Goal: Find specific page/section: Locate a particular part of the current website

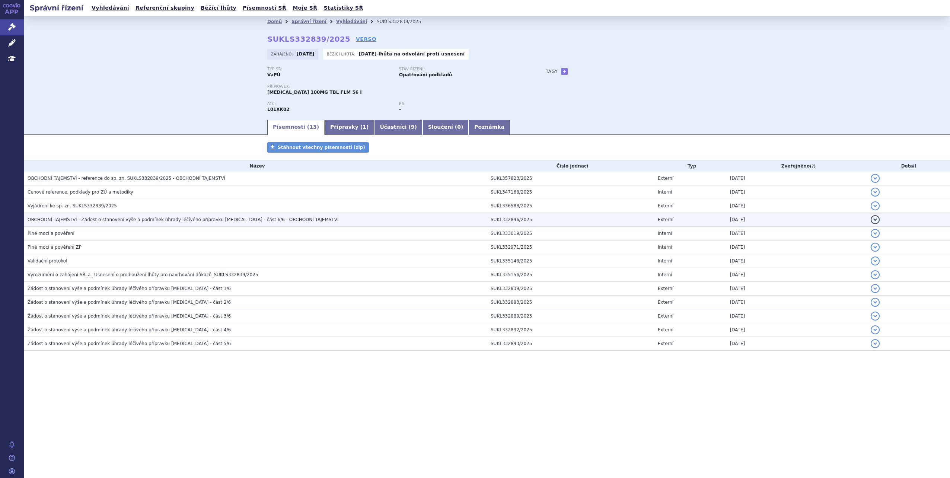
click at [185, 216] on h3 "OBCHODNÍ TAJEMSTVÍ - Žádost o stanovení výše a podmínek úhrady léčivého příprav…" at bounding box center [258, 219] width 460 height 7
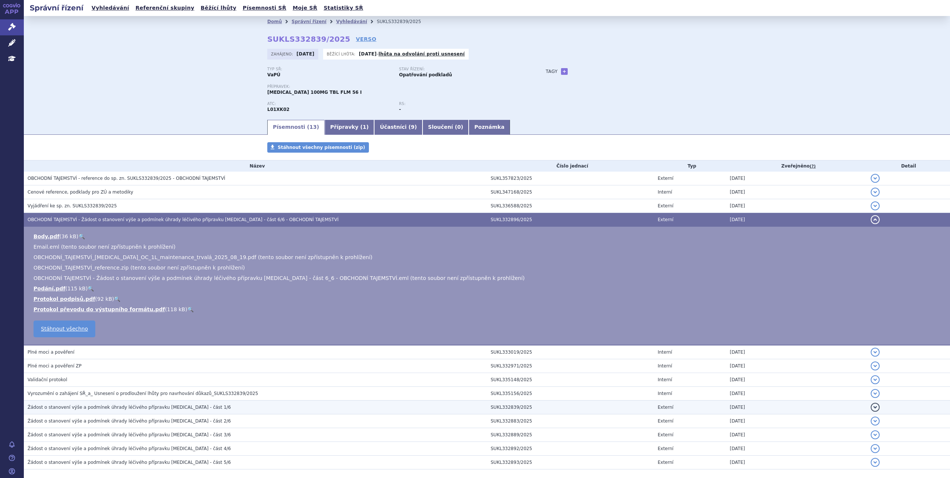
click at [194, 406] on h3 "Žádost o stanovení výše a podmínek úhrady léčivého přípravku Zejula - část 1/6" at bounding box center [258, 407] width 460 height 7
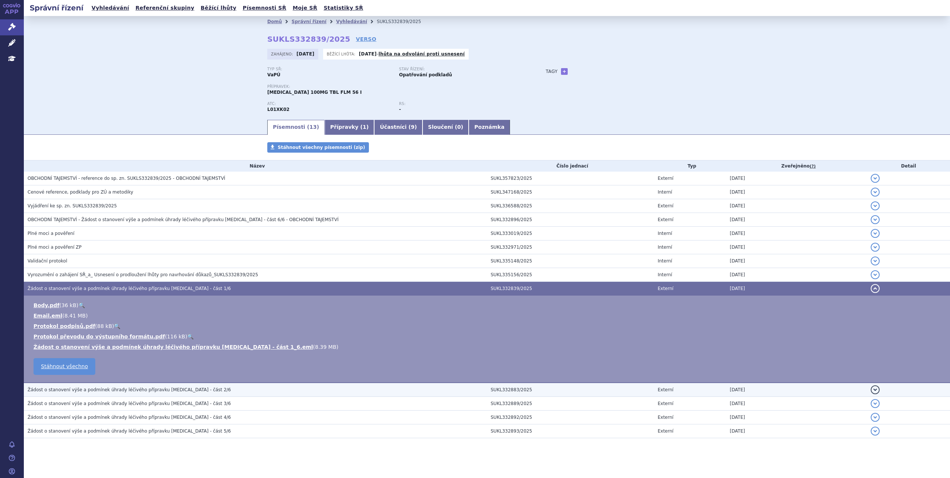
click at [197, 391] on h3 "Žádost o stanovení výše a podmínek úhrady léčivého přípravku Zejula - část 2/6" at bounding box center [258, 389] width 460 height 7
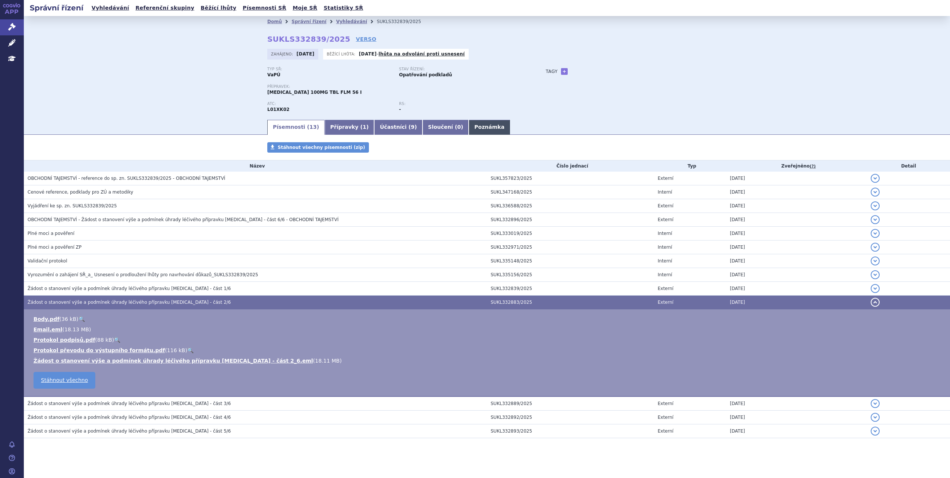
click at [469, 125] on link "Poznámka" at bounding box center [489, 127] width 41 height 15
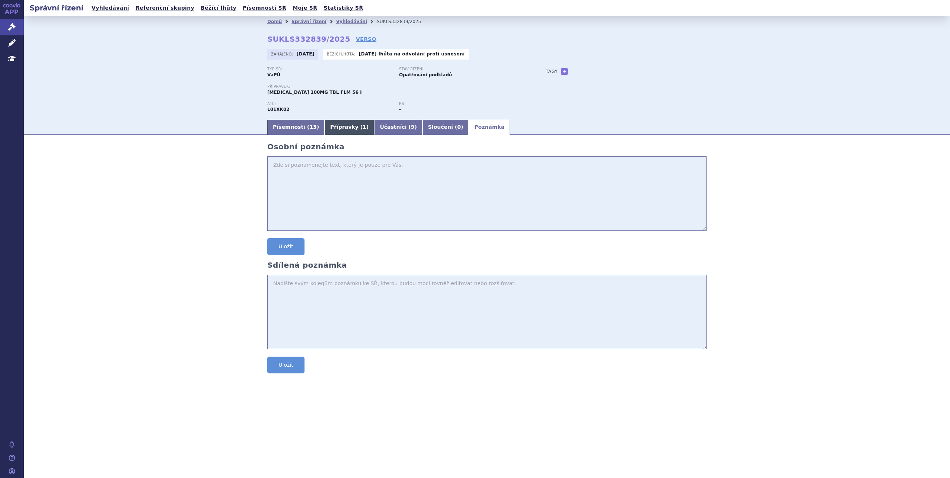
click at [363, 128] on span "1" at bounding box center [365, 127] width 4 height 6
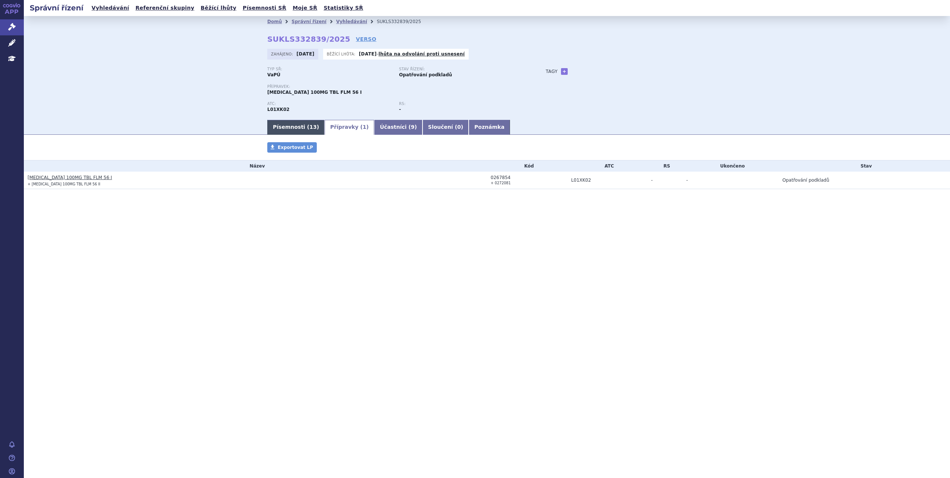
click at [300, 131] on link "Písemnosti ( 13 )" at bounding box center [295, 127] width 57 height 15
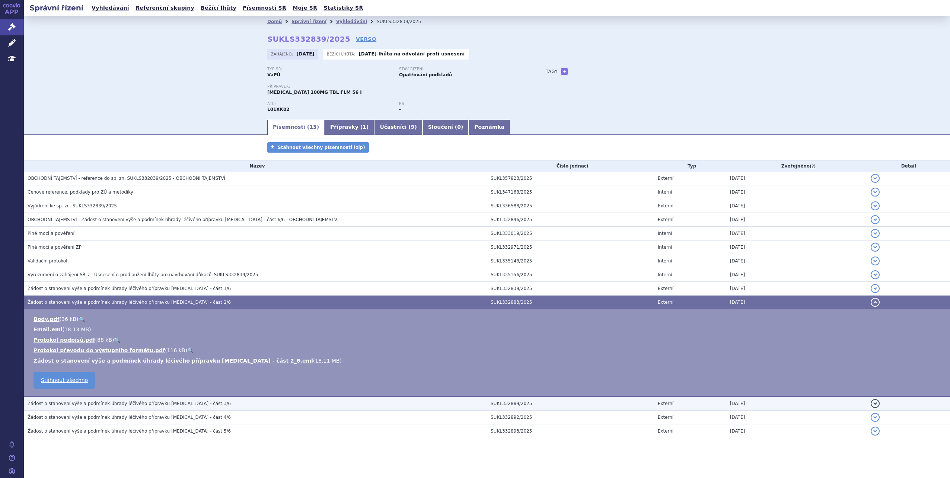
click at [211, 403] on h3 "Žádost o stanovení výše a podmínek úhrady léčivého přípravku Zejula - část 3/6" at bounding box center [258, 403] width 460 height 7
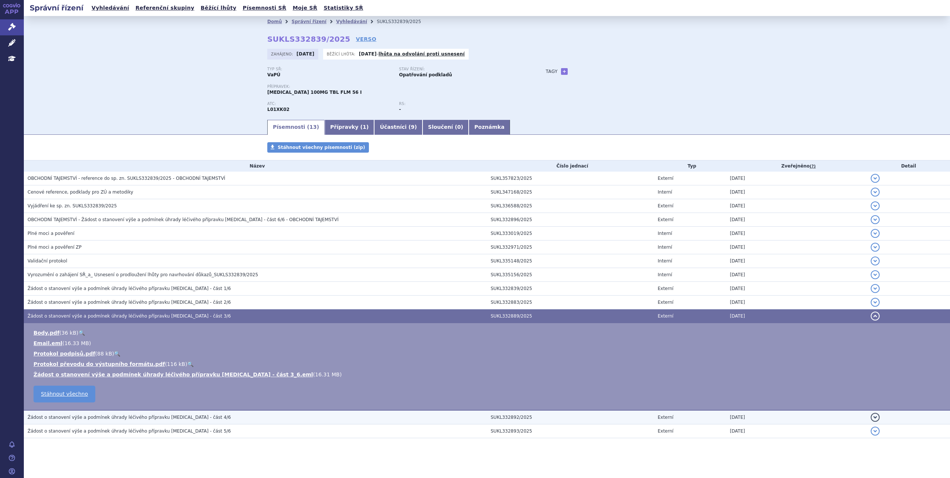
click at [215, 415] on h3 "Žádost o stanovení výše a podmínek úhrady léčivého přípravku Zejula - část 4/6" at bounding box center [258, 417] width 460 height 7
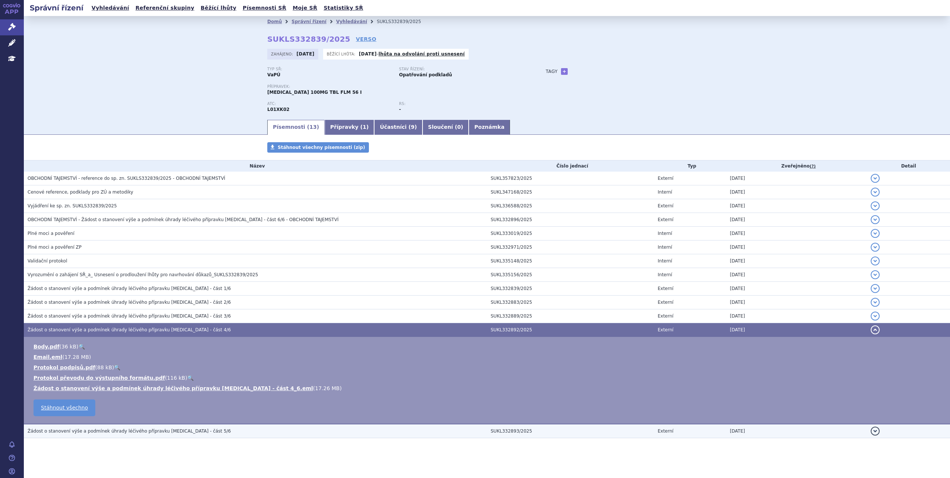
click at [211, 429] on h3 "Žádost o stanovení výše a podmínek úhrady léčivého přípravku Zejula - část 5/6" at bounding box center [258, 430] width 460 height 7
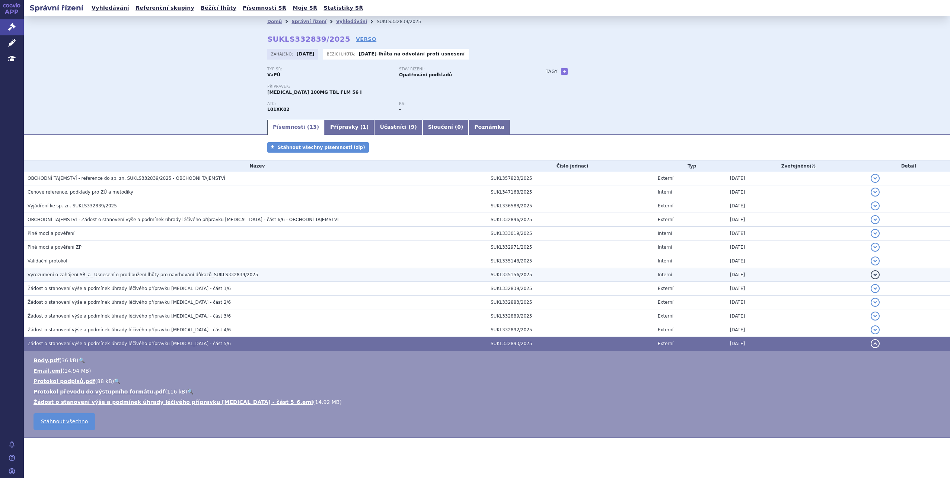
click at [143, 277] on span "Vyrozumění o zahájení SŘ_a_ Usnesení o prodloužení lhůty pro navrhování důkazů_…" at bounding box center [143, 274] width 231 height 5
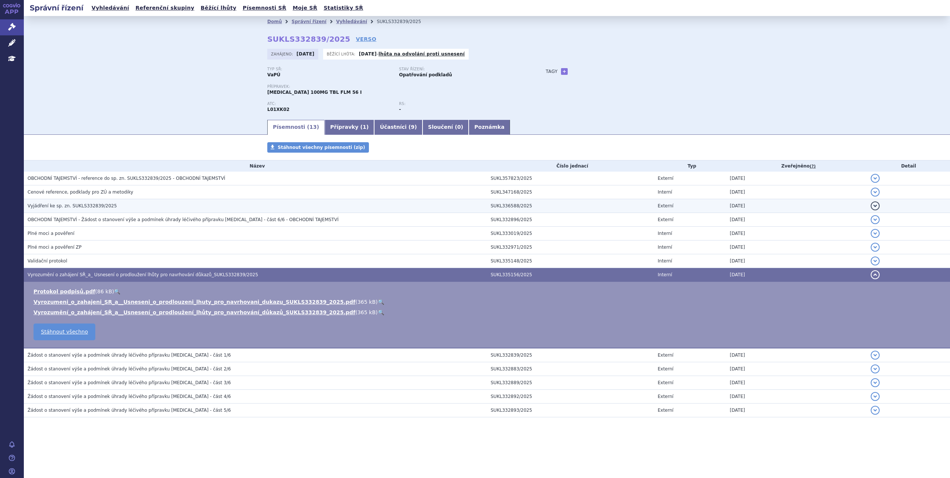
click at [87, 209] on span "Vyjádření ke sp. zn. SUKLS332839/2025" at bounding box center [72, 205] width 89 height 5
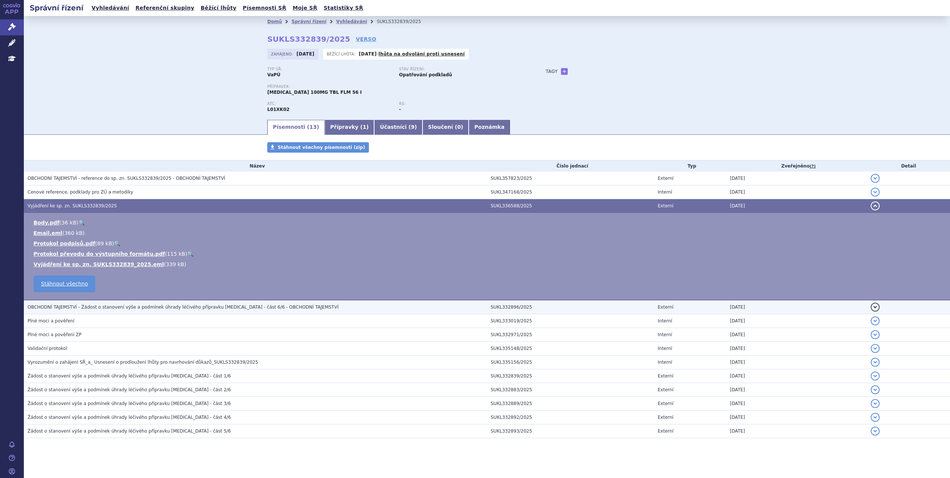
click at [235, 310] on span "OBCHODNÍ TAJEMSTVÍ - Žádost o stanovení výše a podmínek úhrady léčivého příprav…" at bounding box center [183, 307] width 311 height 5
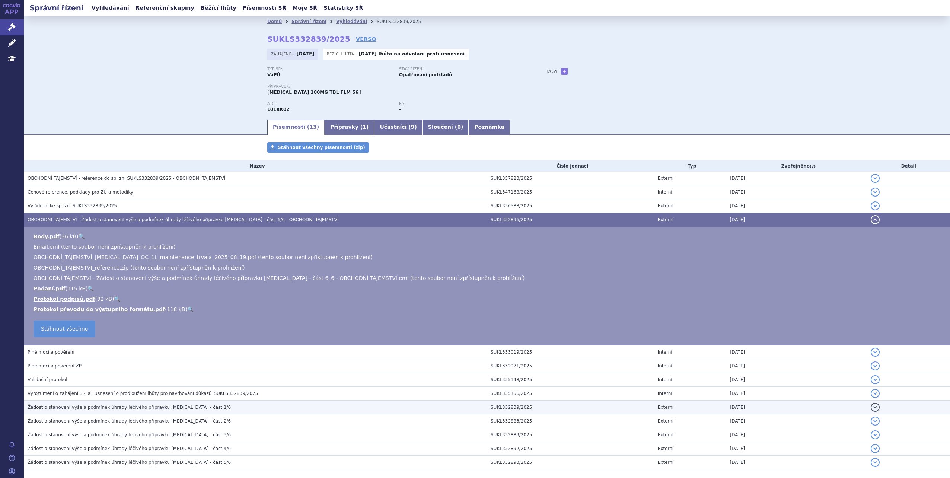
click at [212, 409] on h3 "Žádost o stanovení výše a podmínek úhrady léčivého přípravku Zejula - část 1/6" at bounding box center [258, 407] width 460 height 7
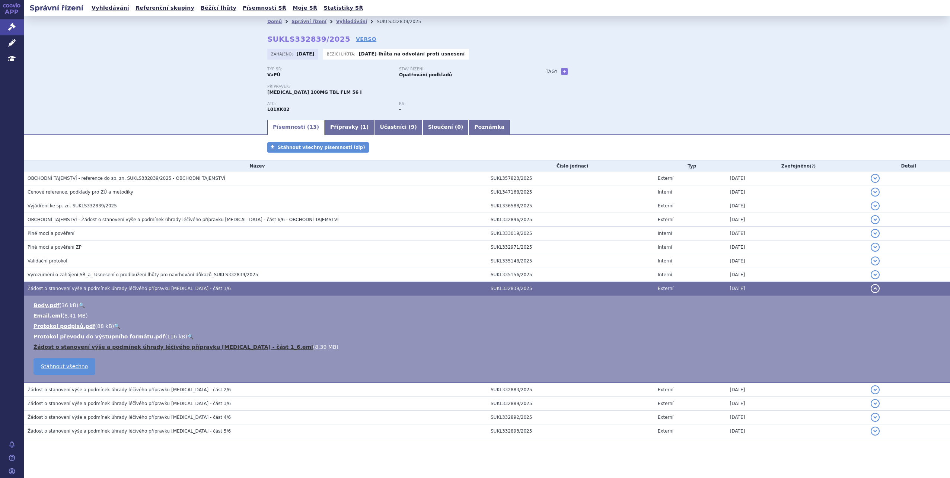
click at [185, 347] on link "Žádost o stanovení výše a podmínek úhrady léčivého přípravku Zejula - část 1_6.…" at bounding box center [174, 347] width 280 height 6
click at [561, 73] on link "+" at bounding box center [564, 71] width 7 height 7
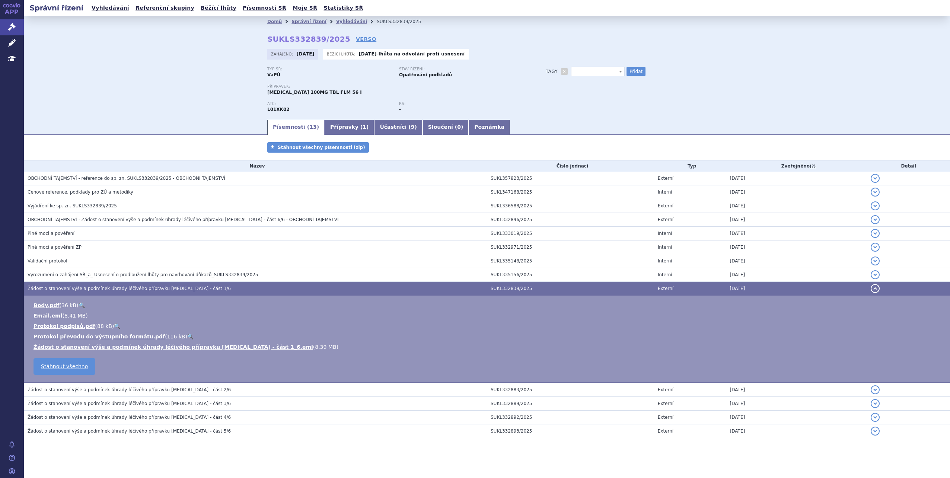
click at [617, 74] on span at bounding box center [620, 71] width 7 height 9
type input "OC trvalá"
select select "OC trvalá"
click at [627, 74] on button "Přidat" at bounding box center [636, 71] width 19 height 9
select select
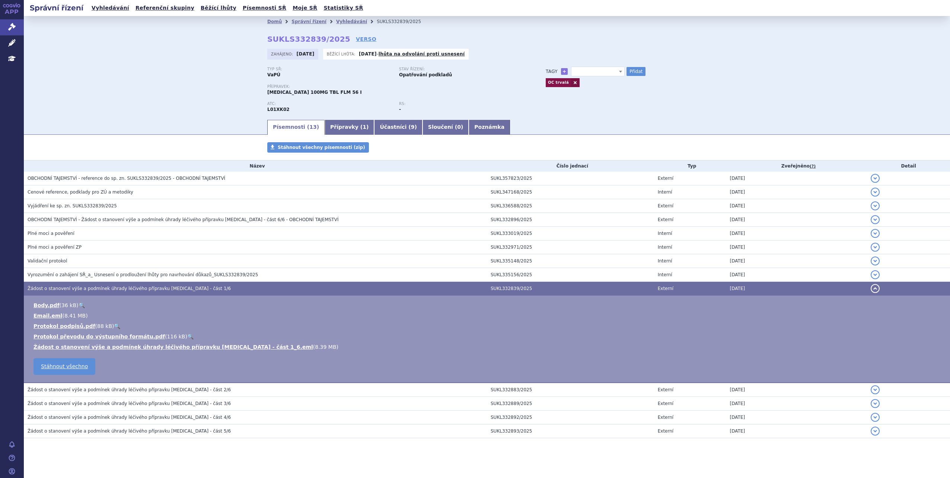
click at [617, 72] on span at bounding box center [620, 71] width 7 height 9
type input "pa"
select select "PAOLA"
click at [627, 69] on button "Přidat" at bounding box center [636, 71] width 19 height 9
select select
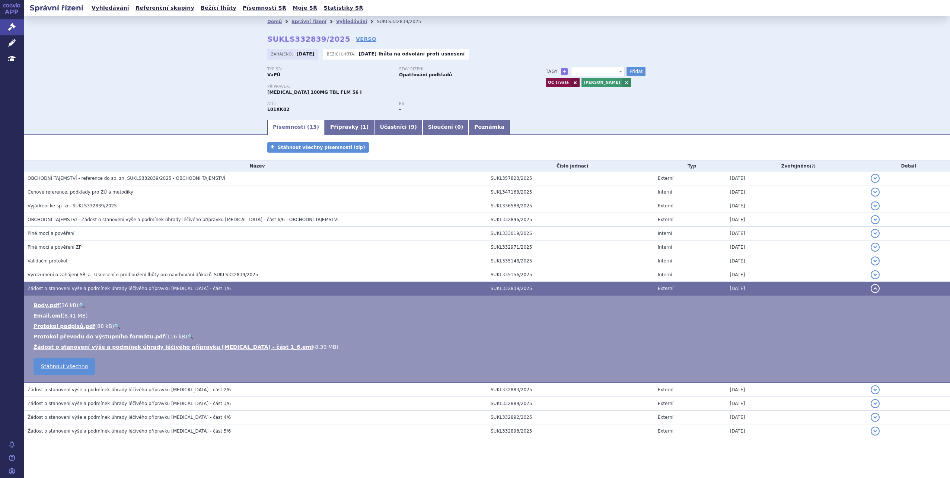
click at [635, 104] on div "Typ SŘ: VaPÚ Stav řízení: Opatřování podkladů Přípravek: ZEJULA 100MG TBL FLM 5…" at bounding box center [486, 93] width 439 height 52
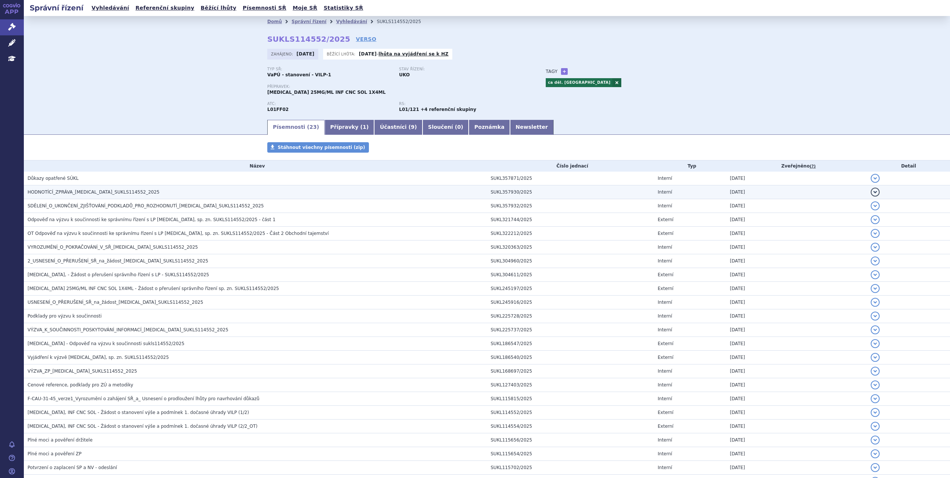
click at [62, 191] on span "HODNOTÍCÍ_ZPRÁVA_[MEDICAL_DATA]_SUKLS114552_2025" at bounding box center [94, 192] width 132 height 5
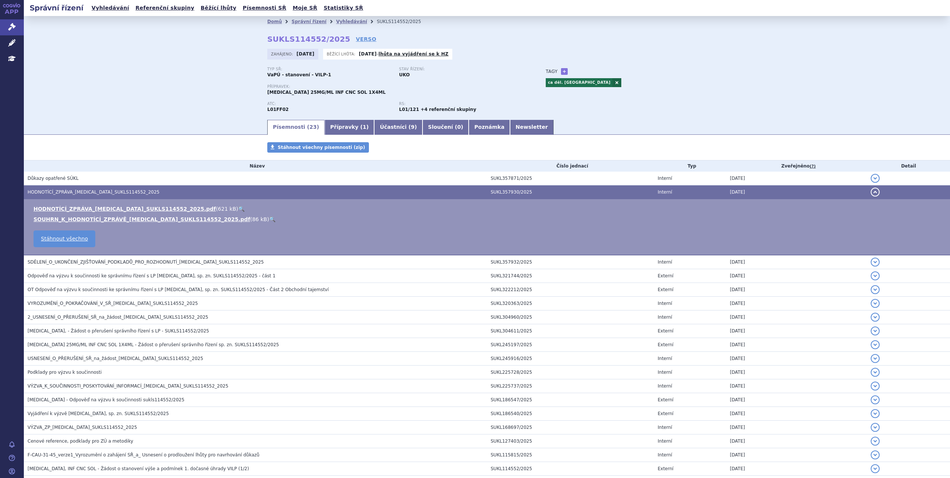
click at [269, 222] on link "🔍" at bounding box center [272, 219] width 6 height 6
click at [871, 193] on button "detail" at bounding box center [875, 192] width 9 height 9
